Goal: Information Seeking & Learning: Learn about a topic

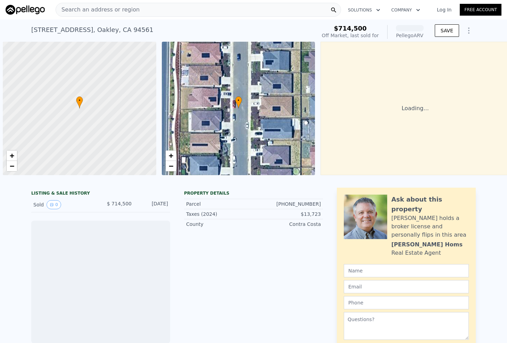
scroll to position [0, 3]
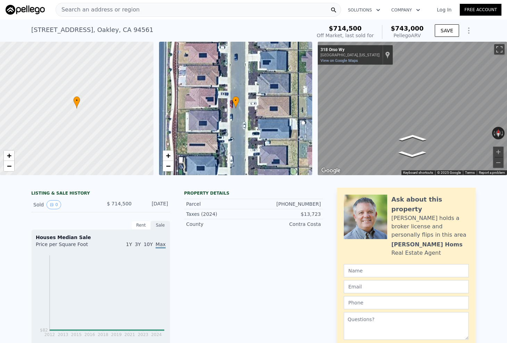
click at [413, 23] on div "$714,500 Off Market, last sold for $743,000 Pellego ARV" at bounding box center [370, 31] width 113 height 19
click at [413, 26] on span "$743,000" at bounding box center [407, 28] width 33 height 7
click at [413, 36] on div "Pellego ARV" at bounding box center [407, 35] width 33 height 7
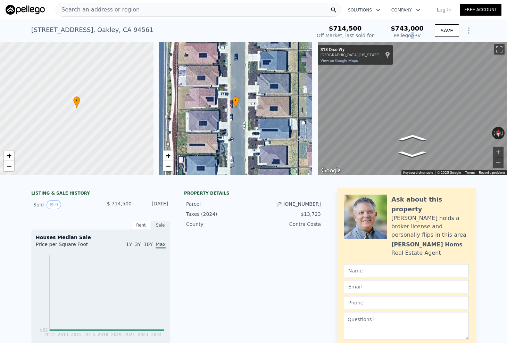
click at [413, 36] on div "Pellego ARV" at bounding box center [407, 35] width 33 height 7
click at [411, 28] on span "$743,000" at bounding box center [407, 28] width 33 height 7
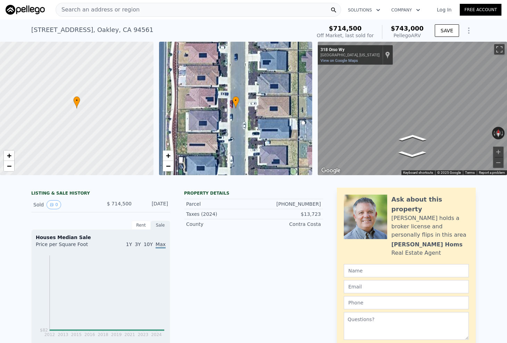
click at [380, 30] on div "$714,500 Off Market, last sold for $743,000 Pellego ARV" at bounding box center [370, 32] width 107 height 14
click at [107, 14] on div "Search an address or region" at bounding box center [98, 9] width 84 height 13
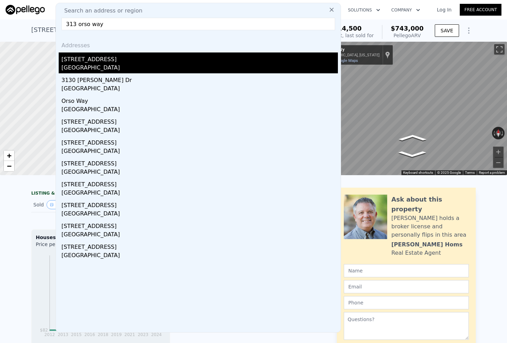
type input "313 orso way"
click at [93, 55] on div "[STREET_ADDRESS]" at bounding box center [199, 57] width 276 height 11
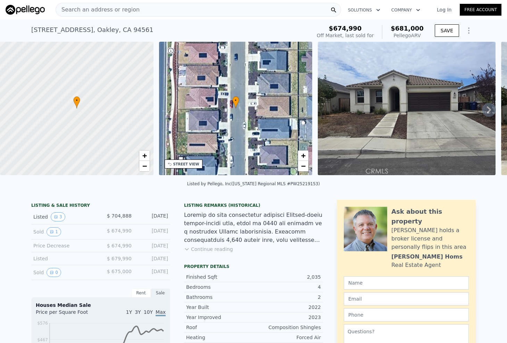
drag, startPoint x: 426, startPoint y: 32, endPoint x: 394, endPoint y: 28, distance: 32.5
click at [394, 28] on div "$674,990 Off Market, last sold for $681,000 Pellego ARV" at bounding box center [370, 31] width 113 height 19
click at [394, 28] on div "$681,000 Pellego ARV" at bounding box center [403, 32] width 42 height 14
drag, startPoint x: 394, startPoint y: 28, endPoint x: 422, endPoint y: 30, distance: 27.8
click at [422, 30] on div "$681,000 Pellego ARV" at bounding box center [403, 32] width 42 height 14
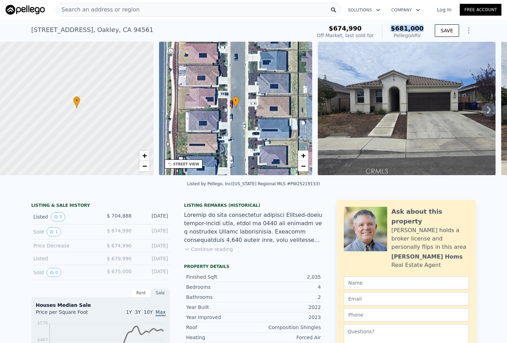
click at [422, 30] on span "$681,000" at bounding box center [407, 28] width 33 height 7
drag, startPoint x: 423, startPoint y: 37, endPoint x: 399, endPoint y: 27, distance: 26.1
click at [399, 27] on div "$681,000 Pellego ARV" at bounding box center [403, 32] width 42 height 14
click at [398, 27] on span "$681,000" at bounding box center [407, 28] width 33 height 7
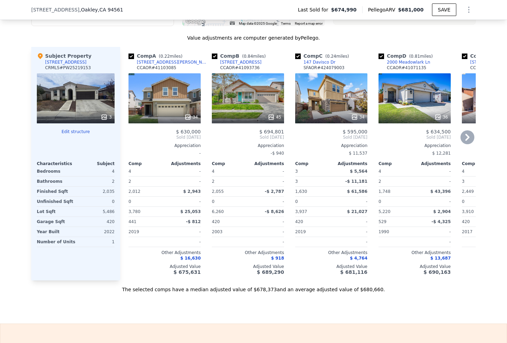
scroll to position [647, 0]
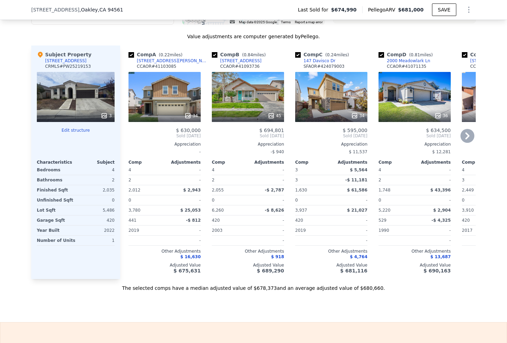
click at [471, 141] on div "Appreciation" at bounding box center [498, 144] width 72 height 6
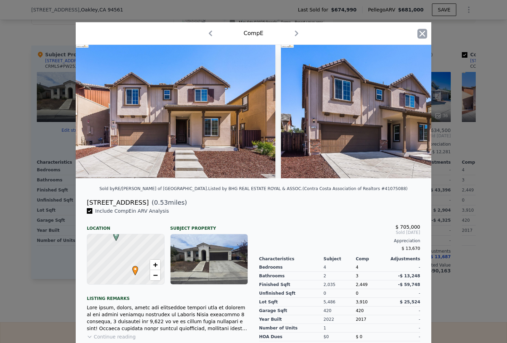
click at [423, 36] on icon "button" at bounding box center [422, 34] width 10 height 10
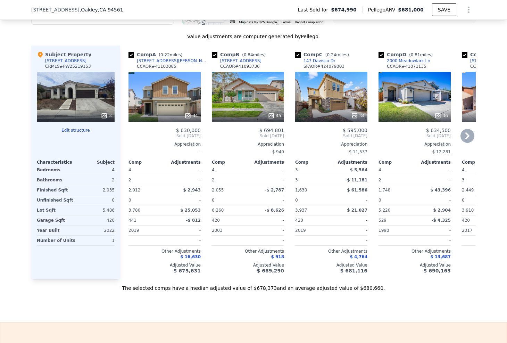
click at [474, 137] on div "$ 705,000 Sold [DATE] Appreciation $ 13,670 Comp Adjustments 4 - 3 -$ 13,248 2,…" at bounding box center [498, 200] width 72 height 146
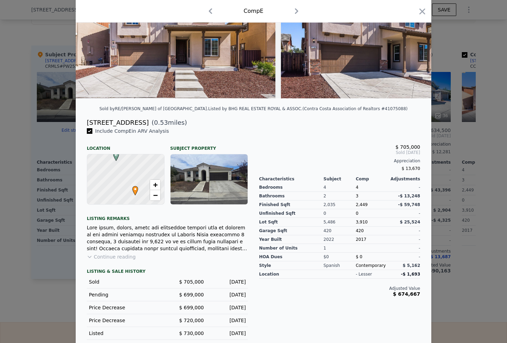
scroll to position [80, 0]
click at [423, 14] on icon "button" at bounding box center [422, 12] width 10 height 10
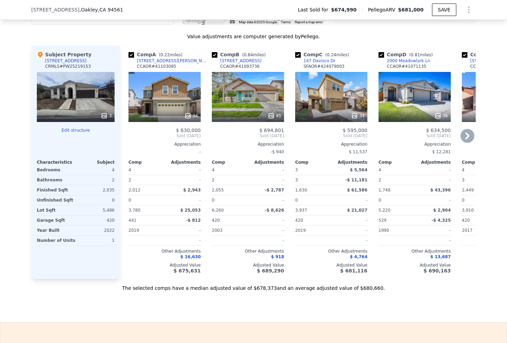
click at [470, 136] on icon at bounding box center [467, 136] width 14 height 14
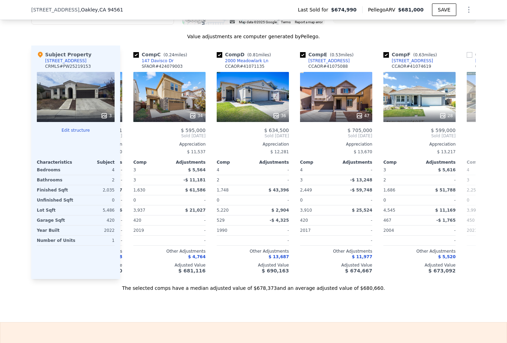
scroll to position [0, 167]
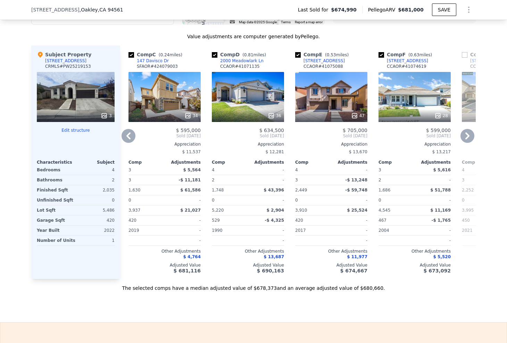
click at [473, 137] on icon at bounding box center [467, 136] width 14 height 14
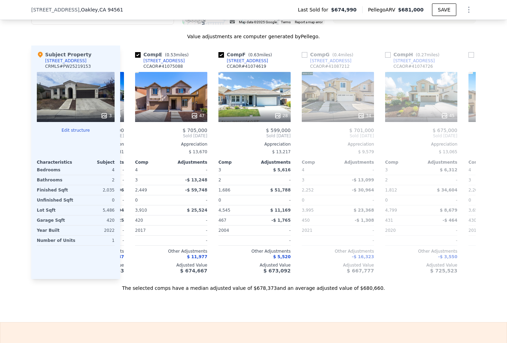
scroll to position [0, 333]
